Goal: Contribute content: Add original content to the website for others to see

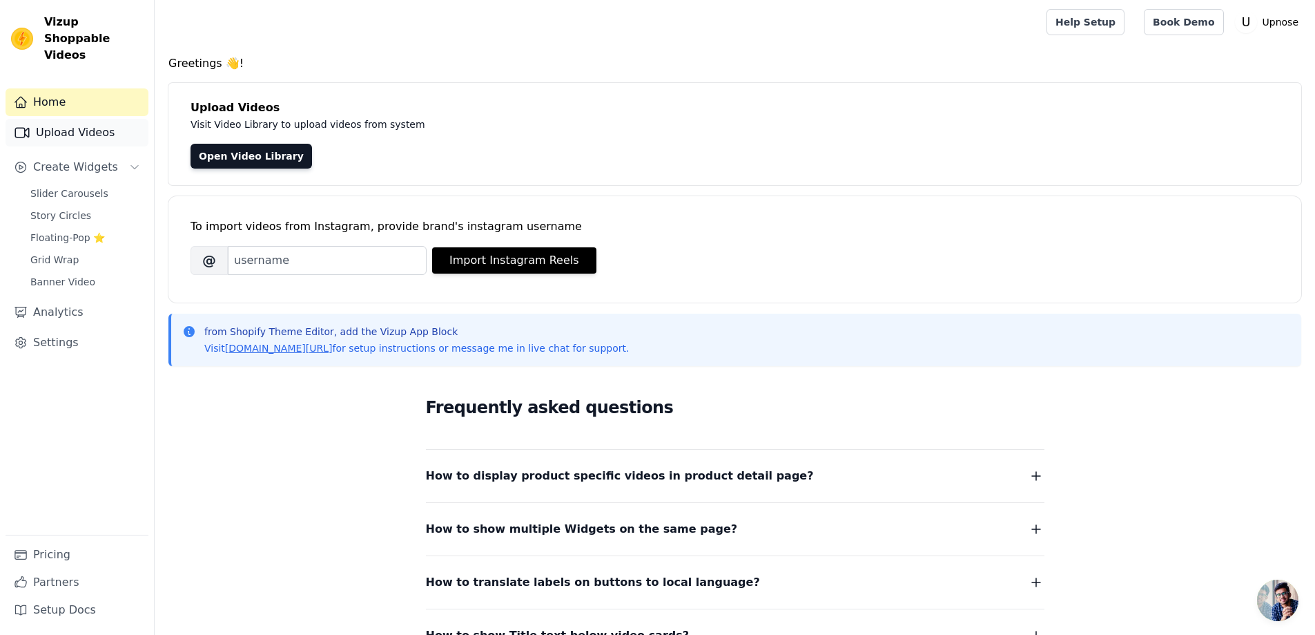
click at [102, 119] on link "Upload Videos" at bounding box center [77, 133] width 143 height 28
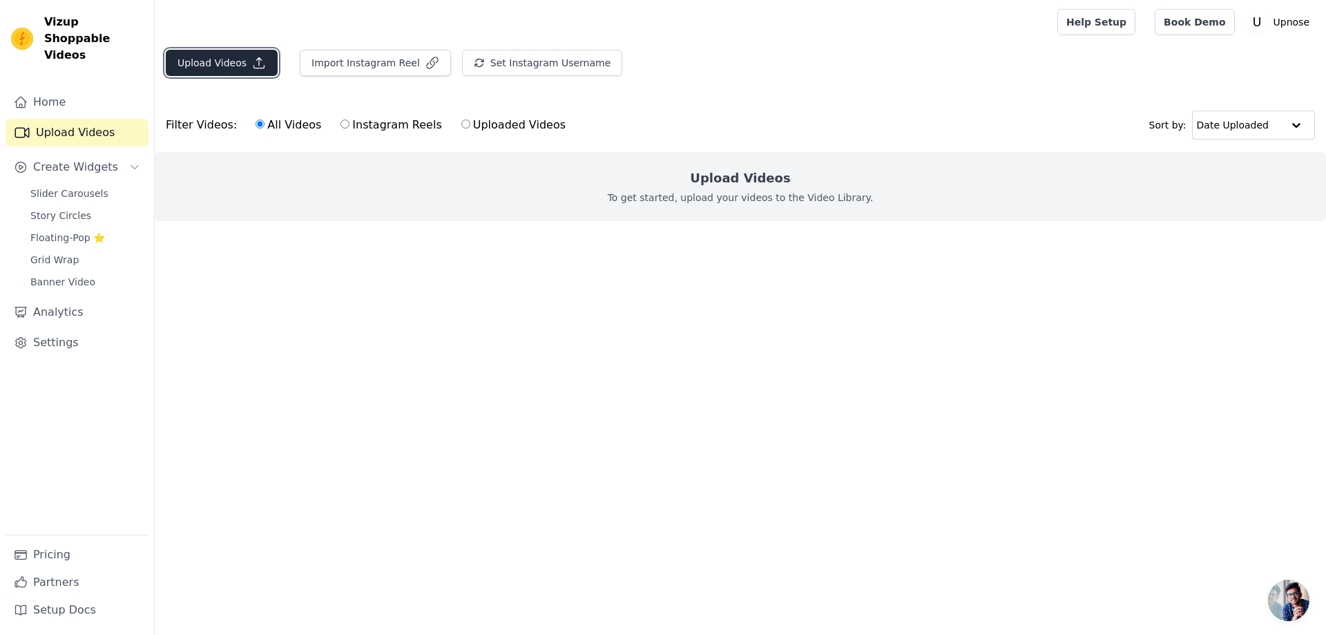
click at [262, 73] on button "Upload Videos" at bounding box center [222, 63] width 112 height 26
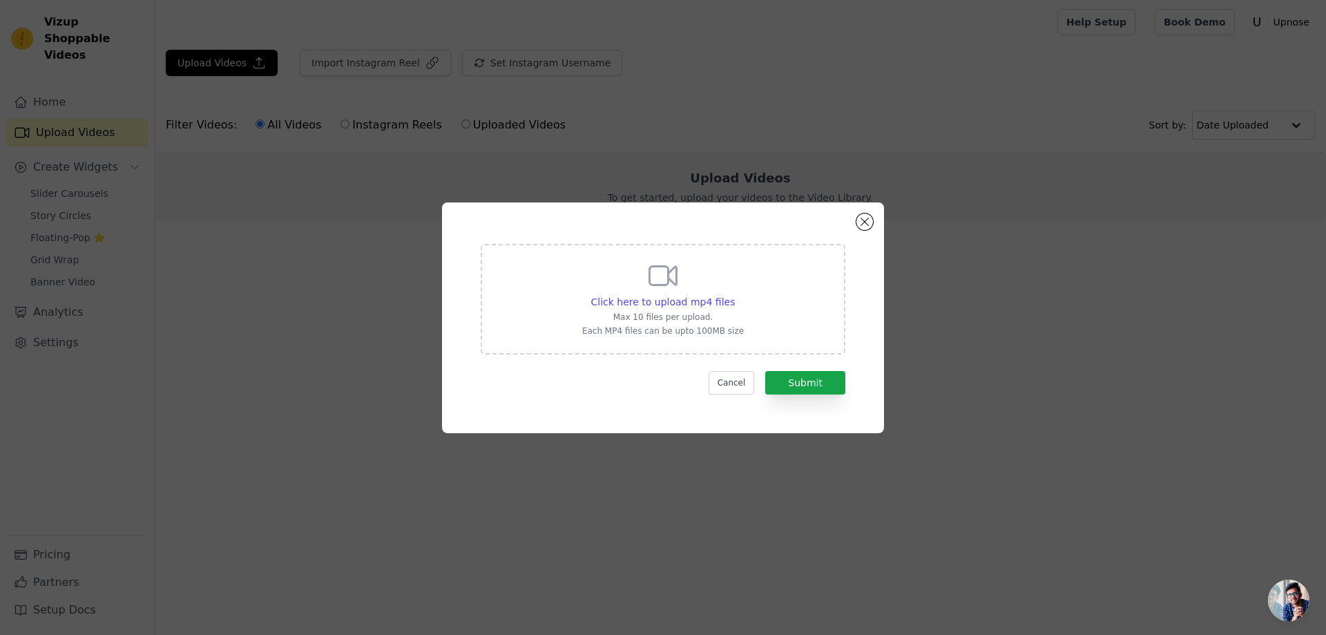
click at [490, 307] on div "Click here to upload mp4 files Max 10 files per upload. Each MP4 files can be u…" at bounding box center [663, 299] width 365 height 110
click at [734, 295] on input "Click here to upload mp4 files Max 10 files per upload. Each MP4 files can be u…" at bounding box center [734, 294] width 1 height 1
click at [727, 291] on div "Click here to upload mp4 files Max 10 files per upload. Each MP4 files can be u…" at bounding box center [663, 297] width 162 height 77
click at [734, 294] on input "Click here to upload mp4 files Max 10 files per upload. Each MP4 files can be u…" at bounding box center [734, 294] width 1 height 1
type input "C:\fakepath\0828.mp4"
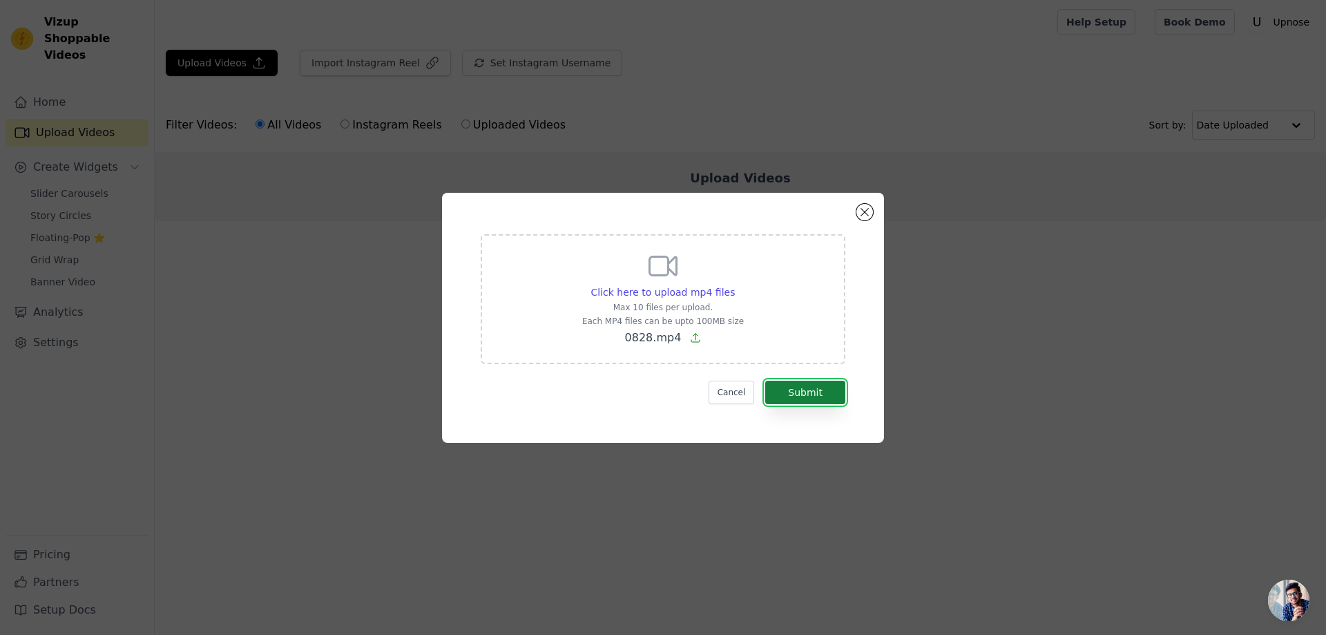
click at [810, 398] on button "Submit" at bounding box center [805, 391] width 80 height 23
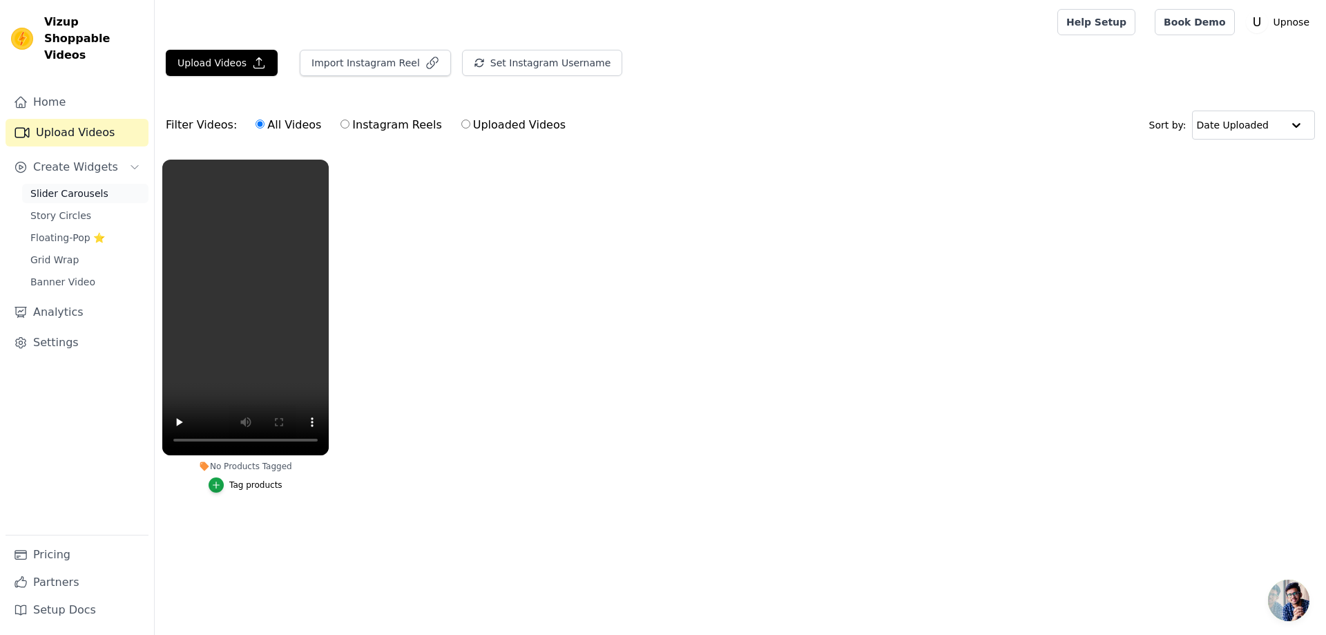
click at [51, 186] on span "Slider Carousels" at bounding box center [69, 193] width 78 height 14
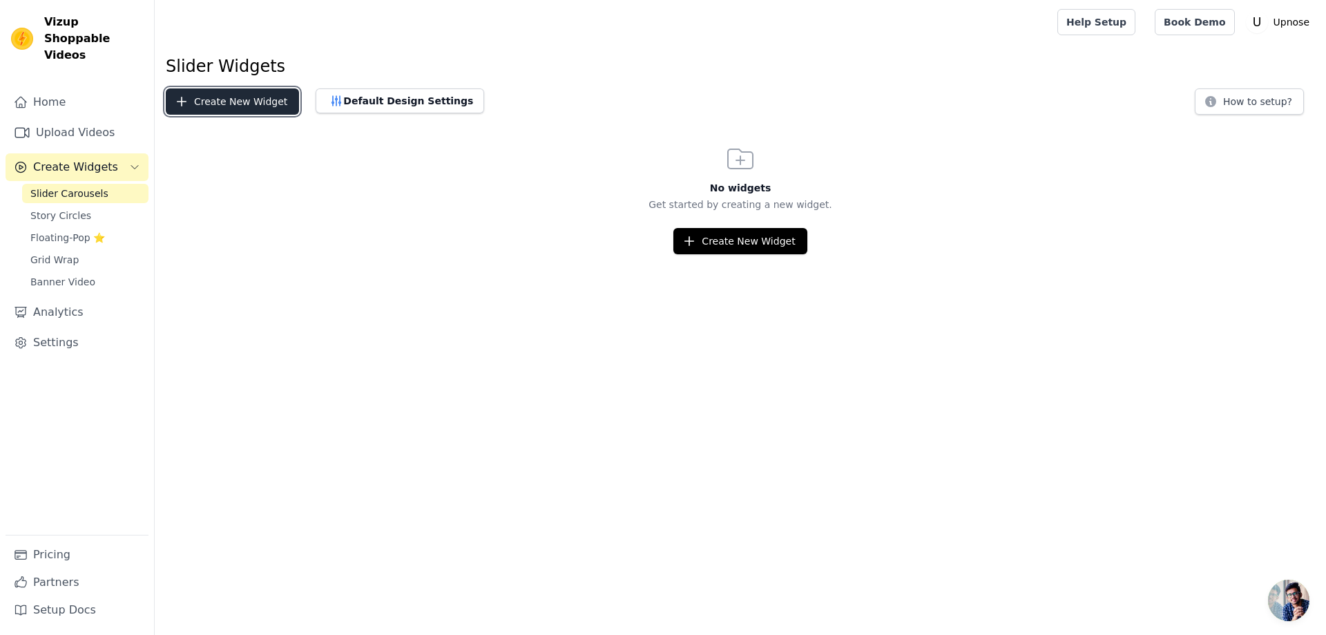
click at [249, 113] on button "Create New Widget" at bounding box center [232, 101] width 133 height 26
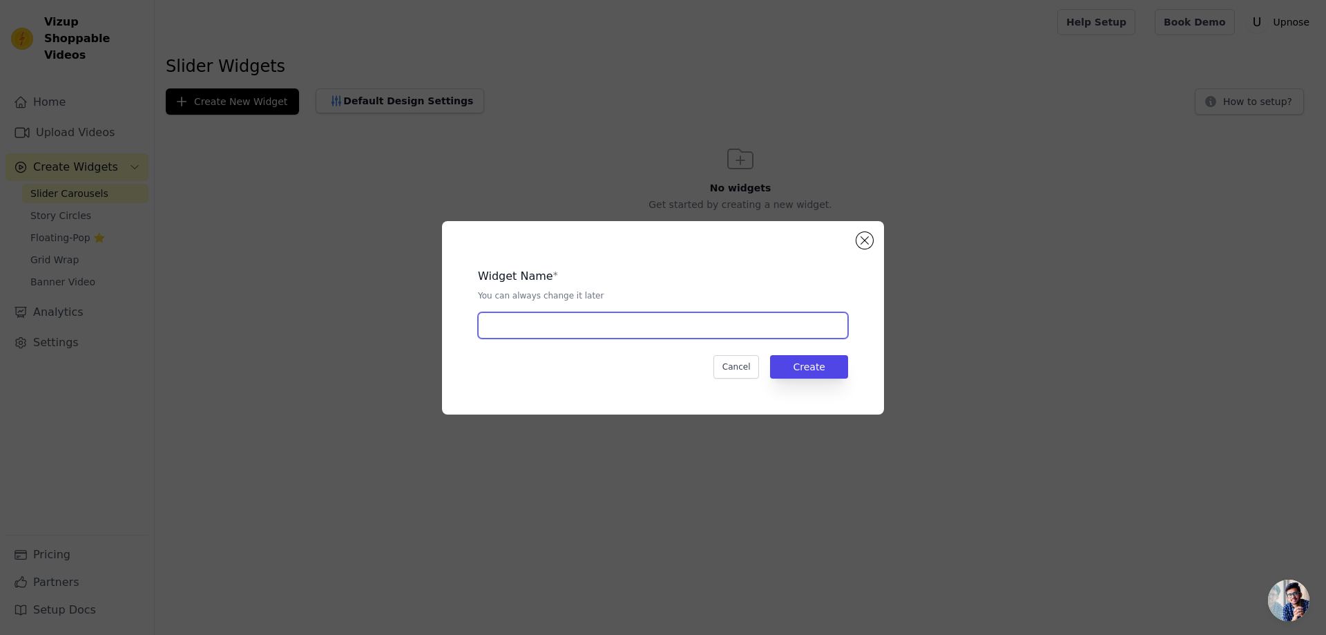
click at [577, 322] on input "text" at bounding box center [663, 325] width 370 height 26
type input "videolar"
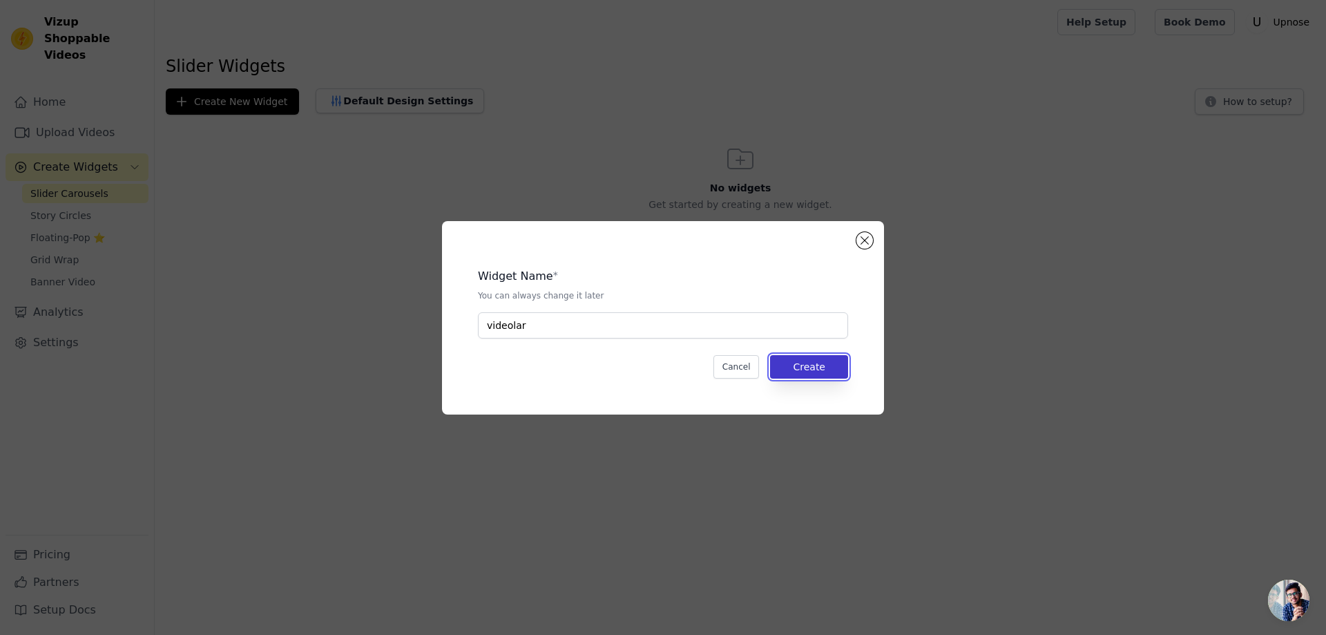
click at [796, 373] on button "Create" at bounding box center [809, 366] width 78 height 23
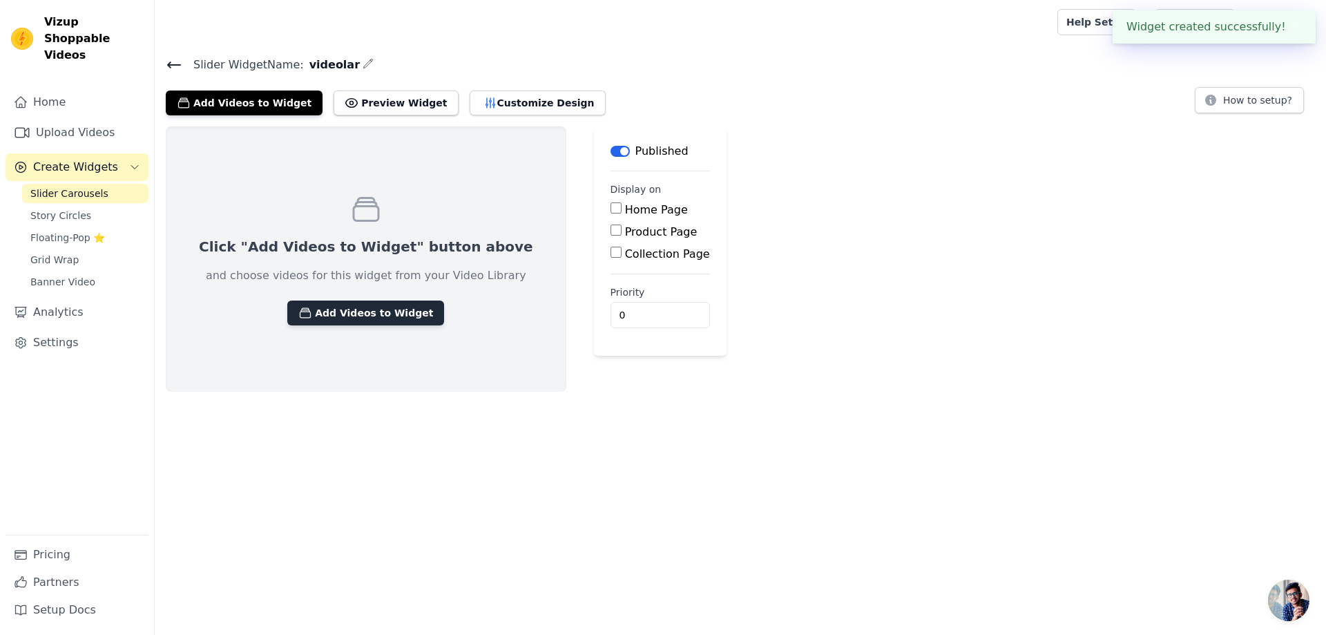
click at [331, 323] on button "Add Videos to Widget" at bounding box center [365, 312] width 157 height 25
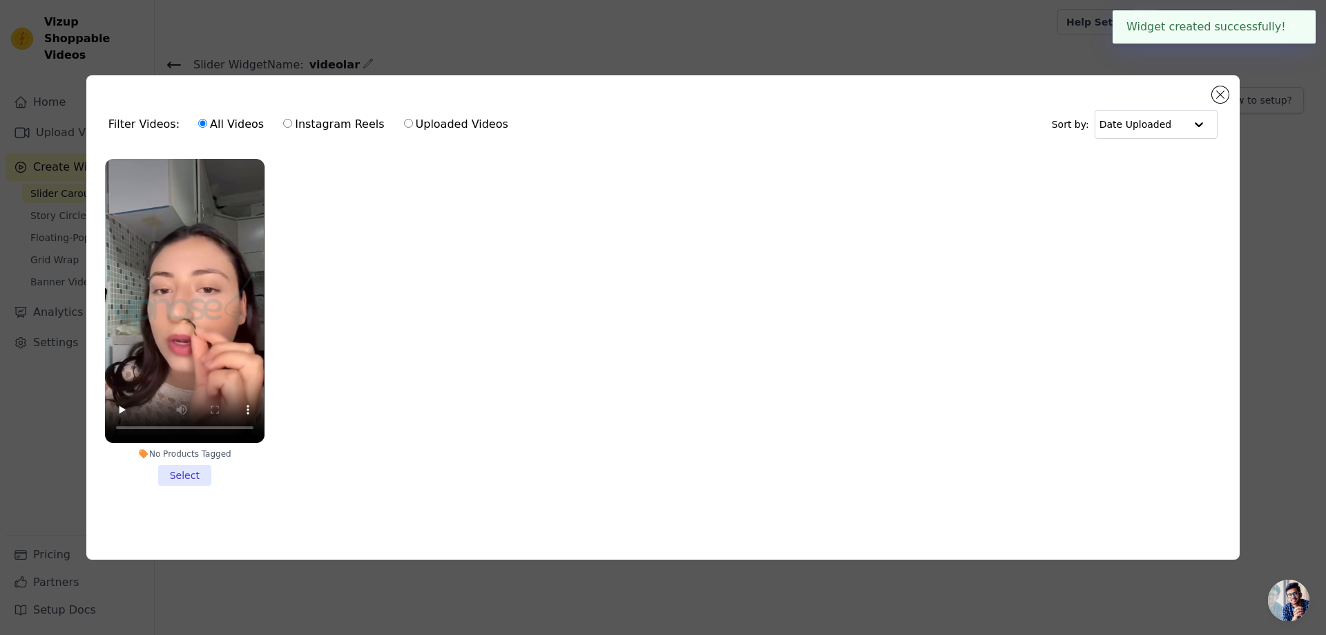
click at [193, 474] on li "No Products Tagged Select" at bounding box center [184, 322] width 159 height 327
click at [0, 0] on input "No Products Tagged Select" at bounding box center [0, 0] width 0 height 0
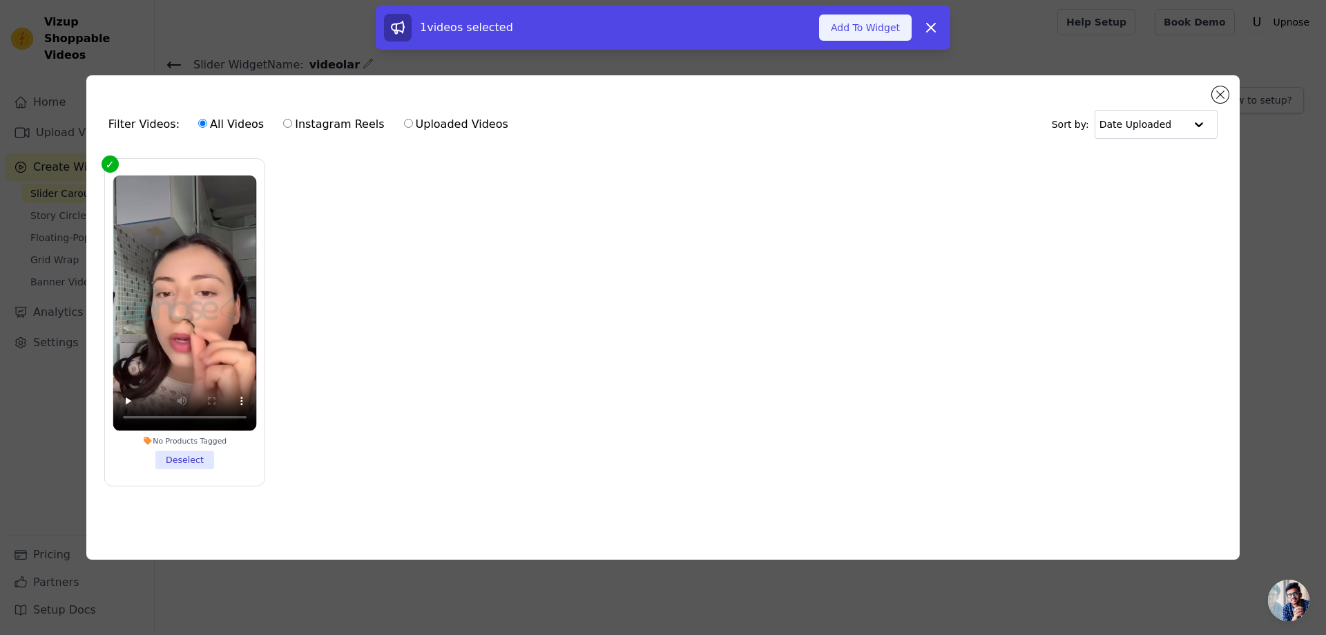
click at [896, 32] on button "Add To Widget" at bounding box center [865, 27] width 93 height 26
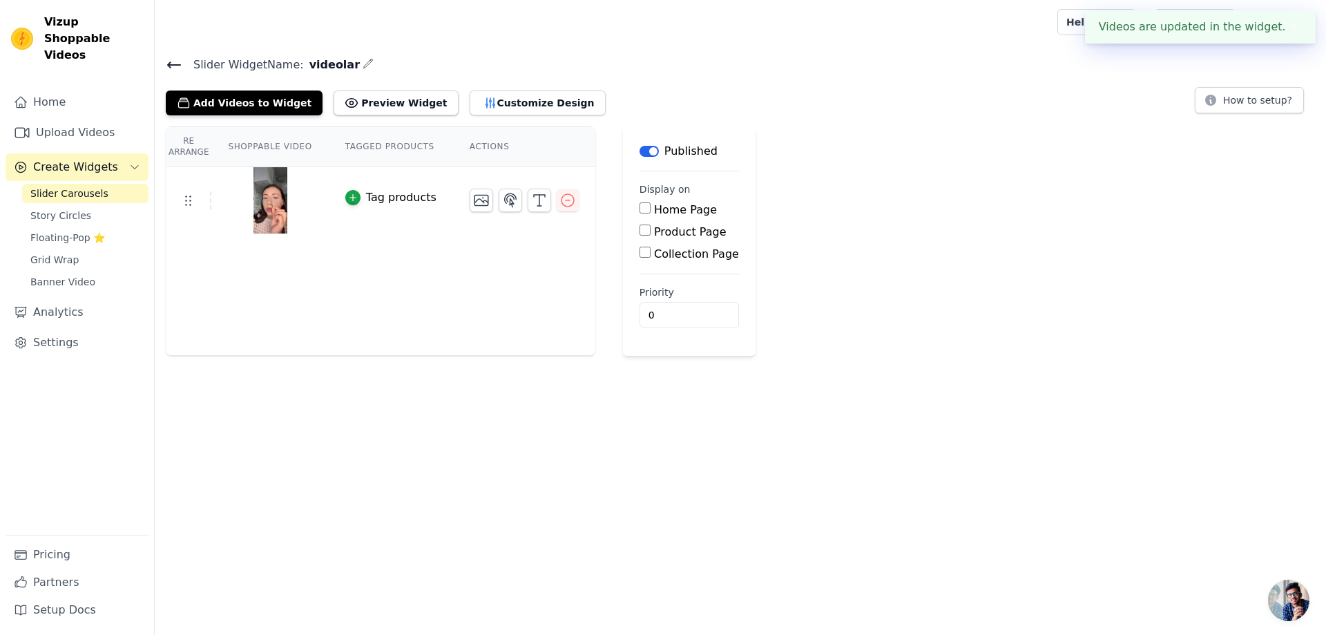
click at [181, 67] on icon at bounding box center [174, 65] width 17 height 17
